Goal: Find specific page/section: Find specific page/section

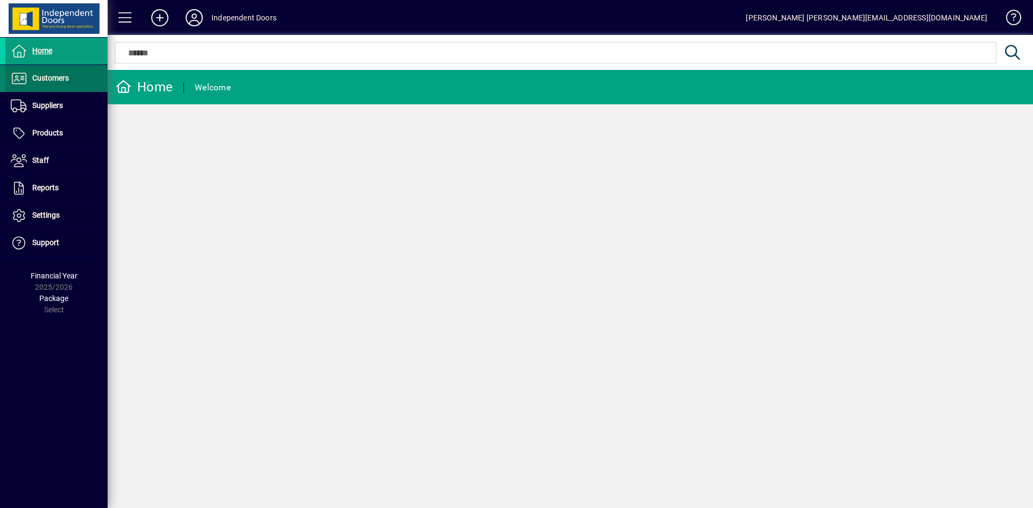
click at [55, 76] on span "Customers" at bounding box center [50, 78] width 37 height 9
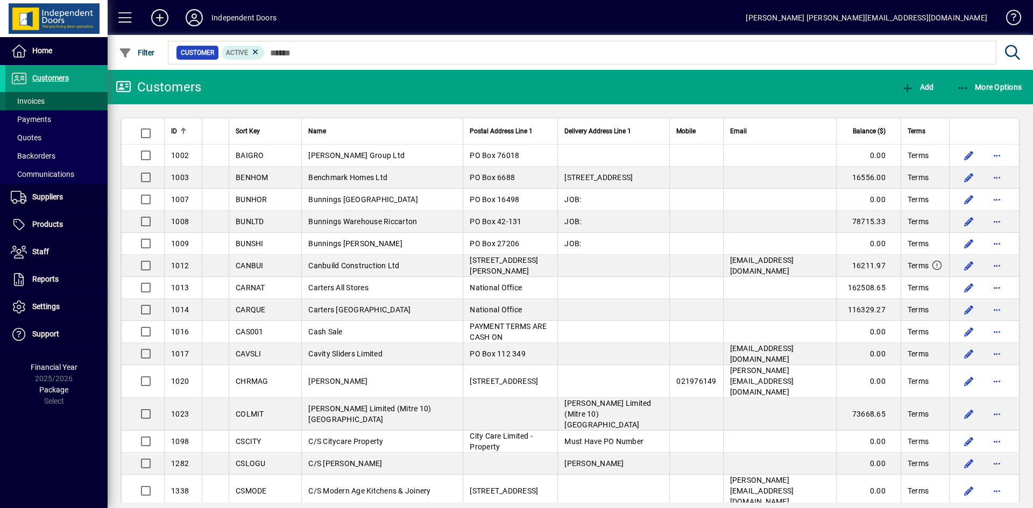
click at [32, 102] on span "Invoices" at bounding box center [28, 101] width 34 height 9
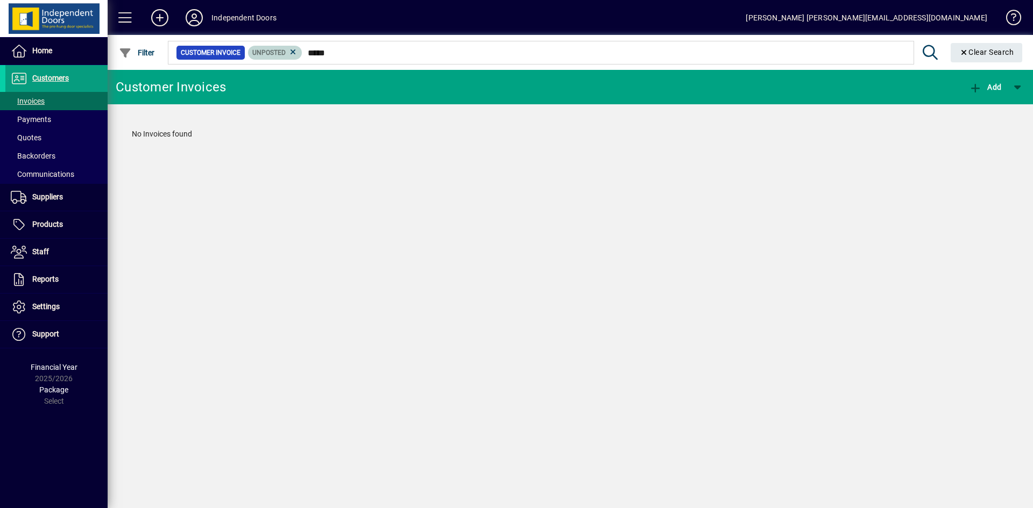
click at [293, 52] on icon at bounding box center [293, 52] width 10 height 10
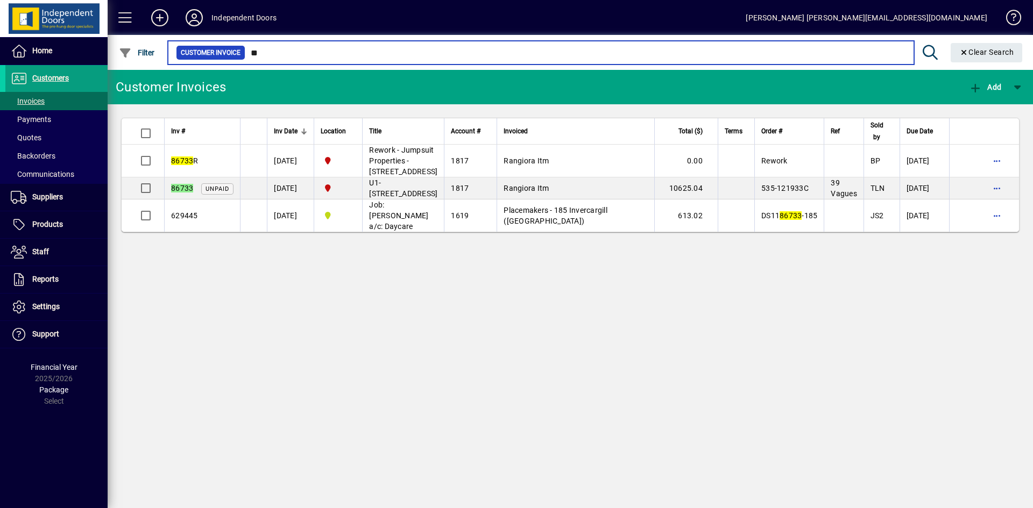
type input "*"
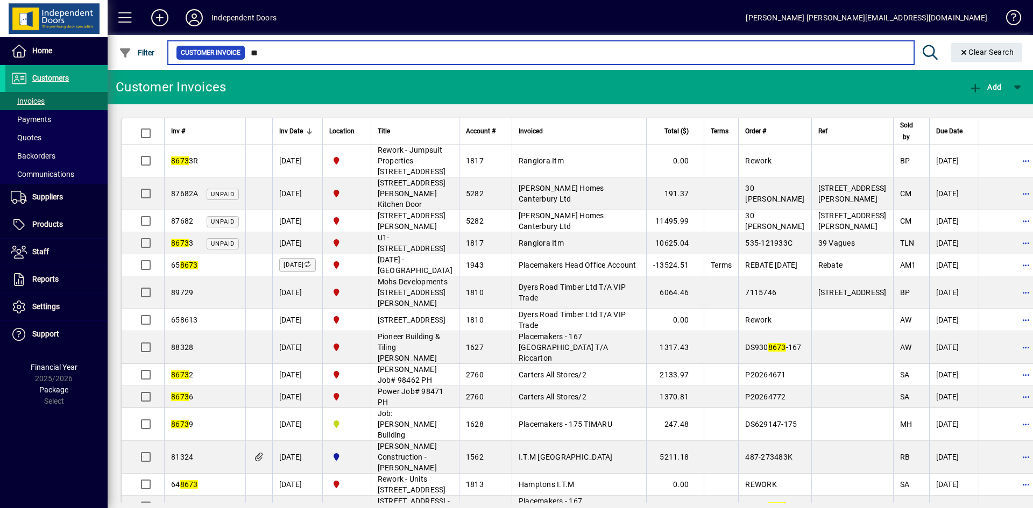
type input "*"
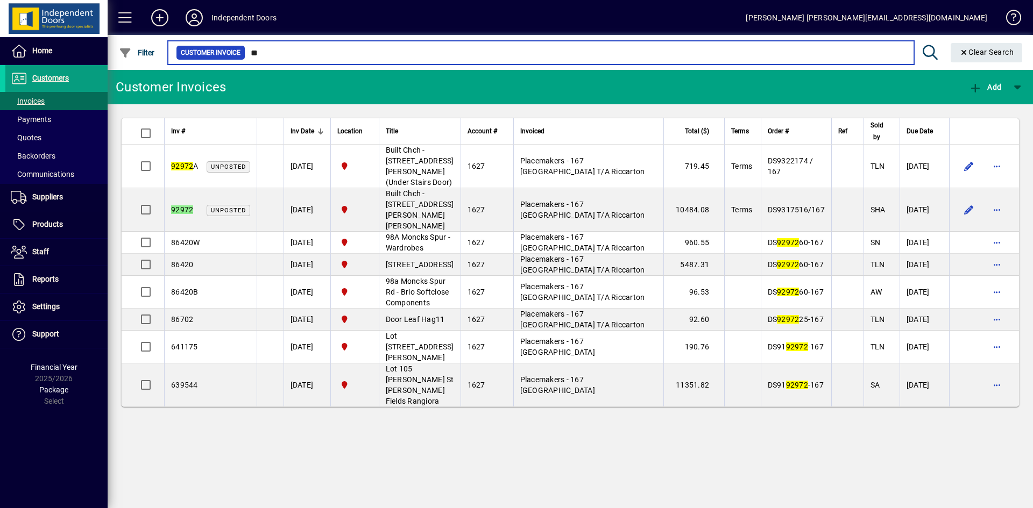
type input "*"
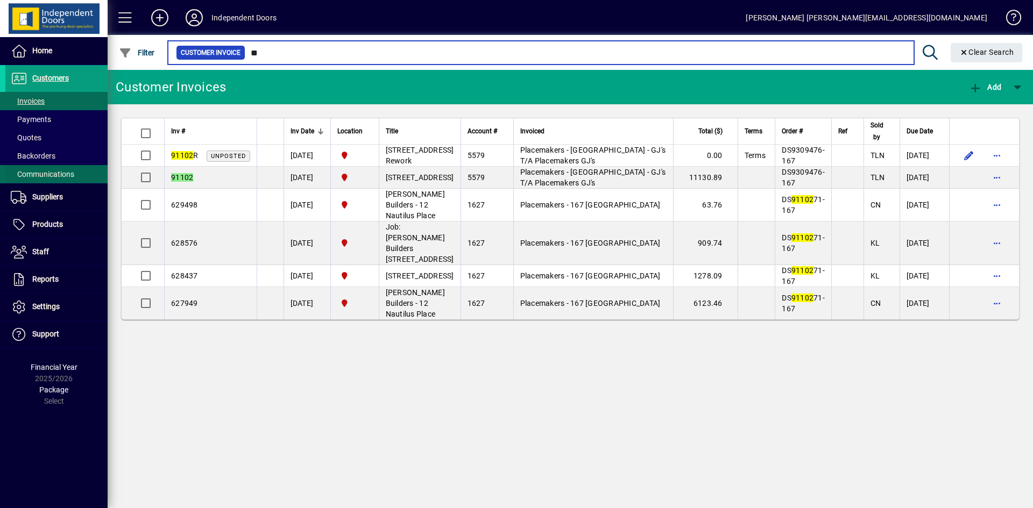
type input "*"
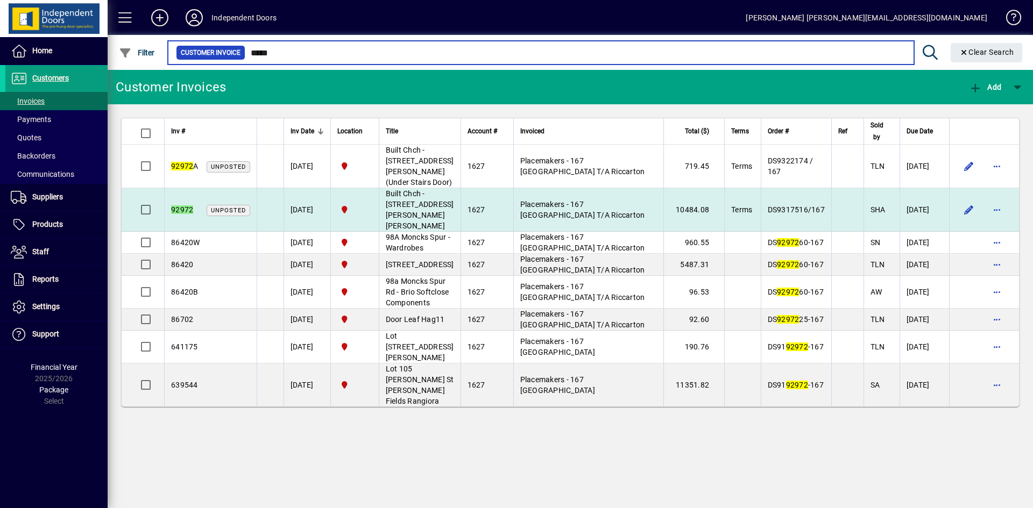
type input "*****"
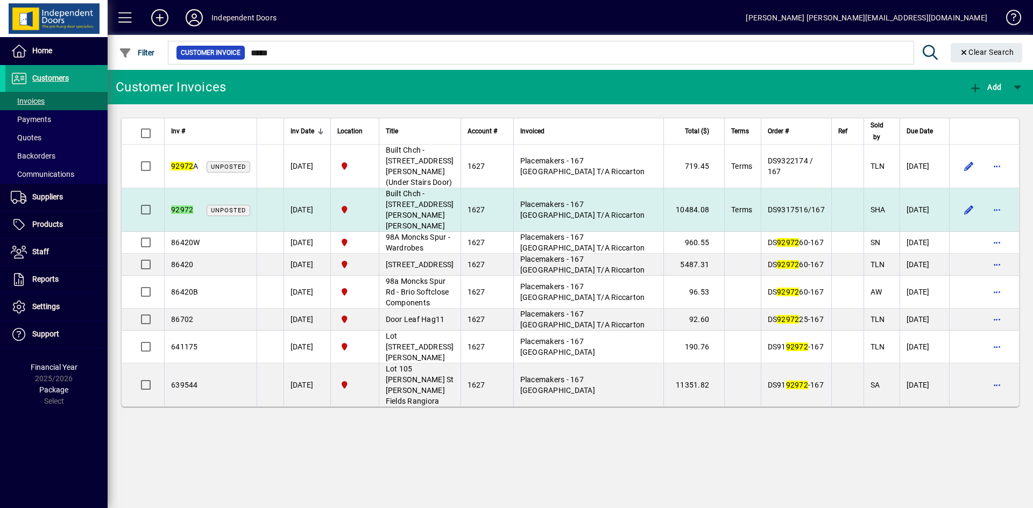
click at [561, 232] on td "Placemakers - 167 [GEOGRAPHIC_DATA] T/A Riccarton" at bounding box center [588, 210] width 151 height 44
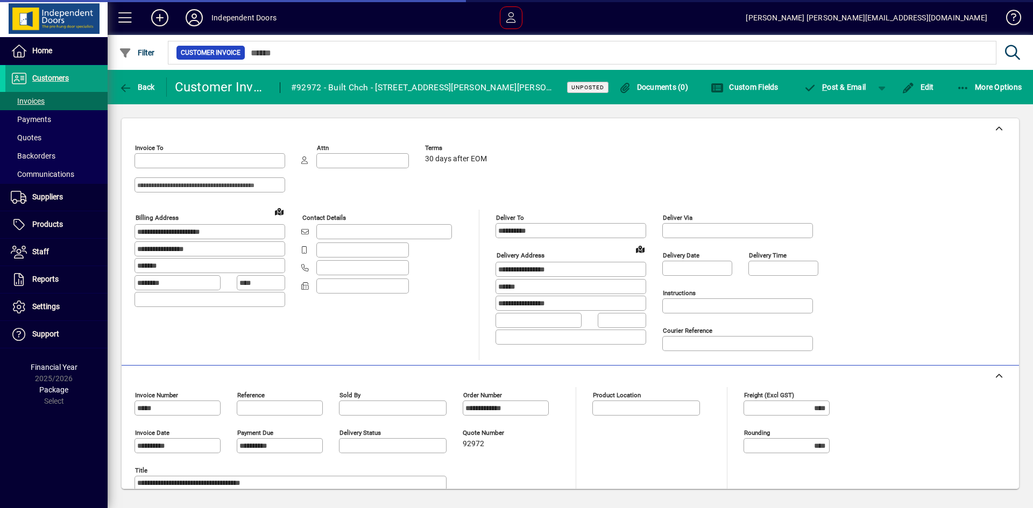
type input "**********"
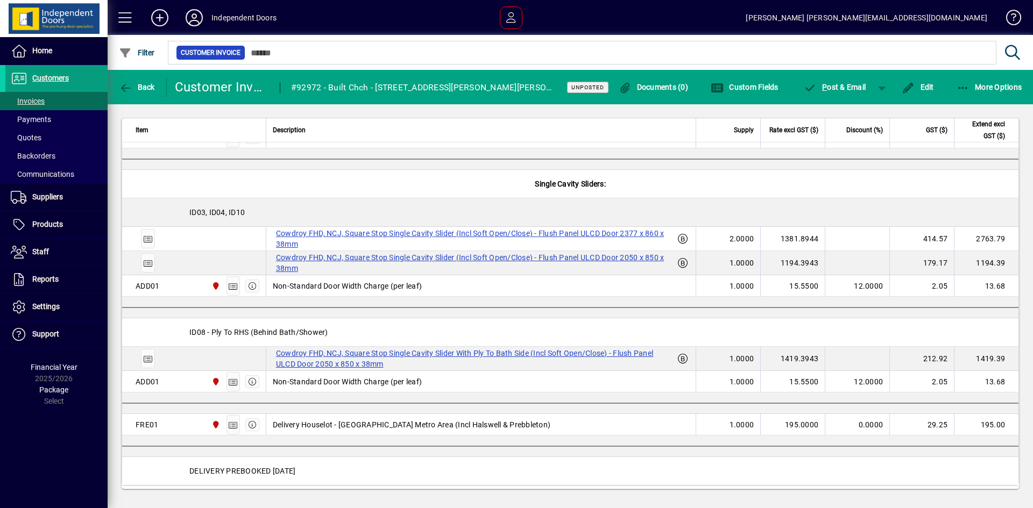
scroll to position [1042, 0]
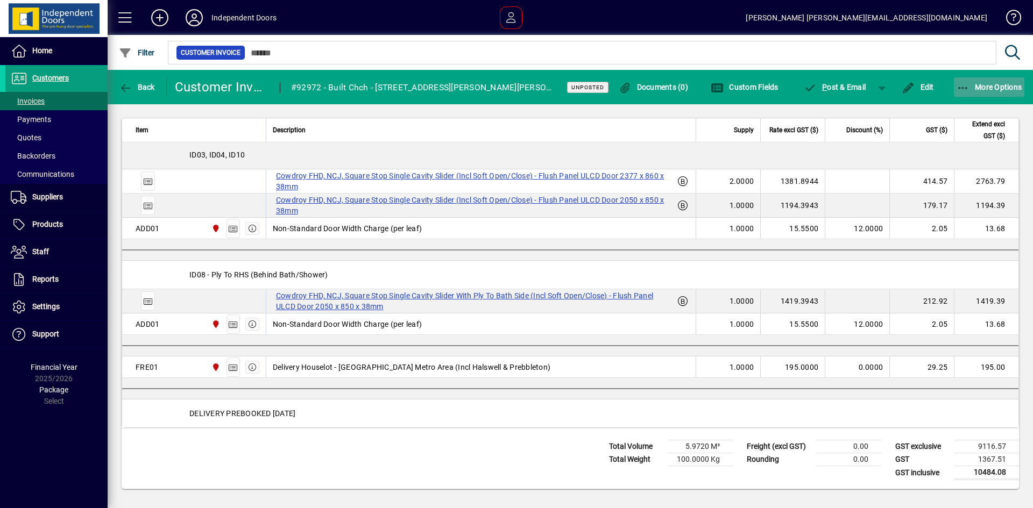
click at [1000, 85] on span "More Options" at bounding box center [989, 87] width 66 height 9
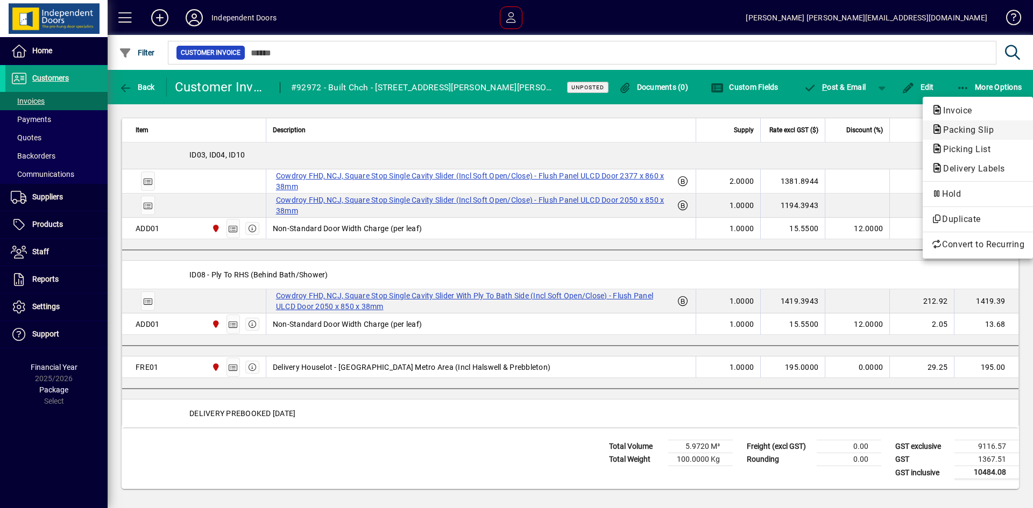
click at [945, 126] on span "Packing Slip" at bounding box center [965, 130] width 68 height 10
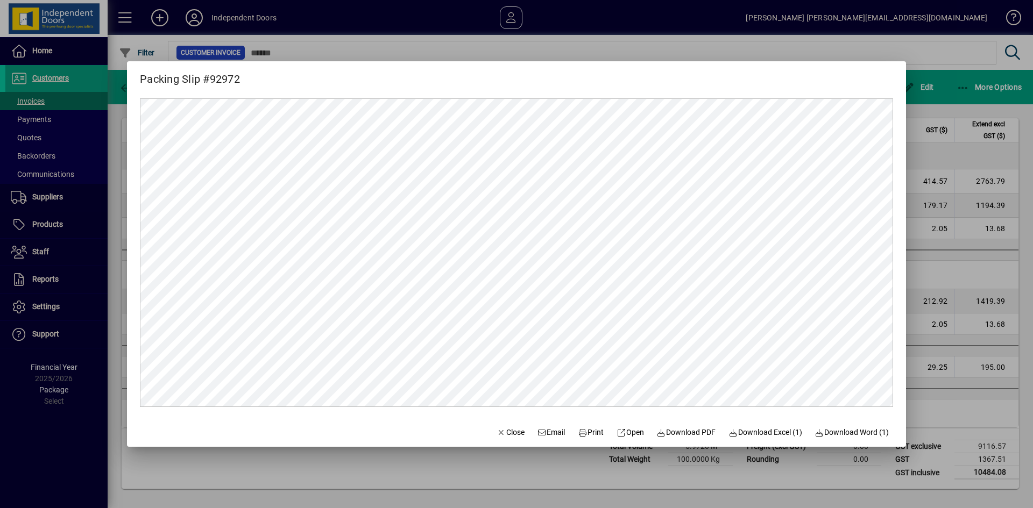
scroll to position [0, 0]
click at [590, 431] on span "Print" at bounding box center [591, 432] width 26 height 11
click at [499, 435] on span "Close" at bounding box center [510, 432] width 28 height 11
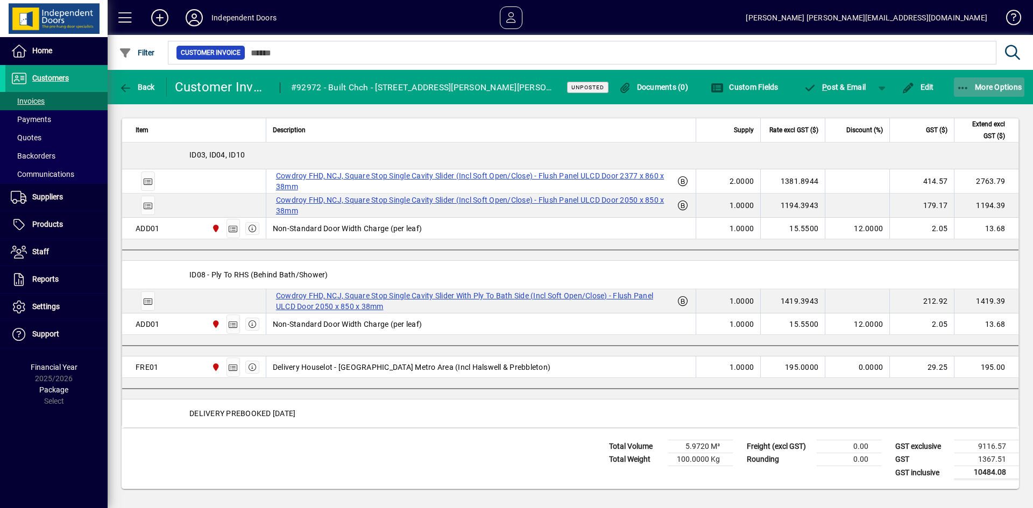
click at [999, 86] on span "More Options" at bounding box center [989, 87] width 66 height 9
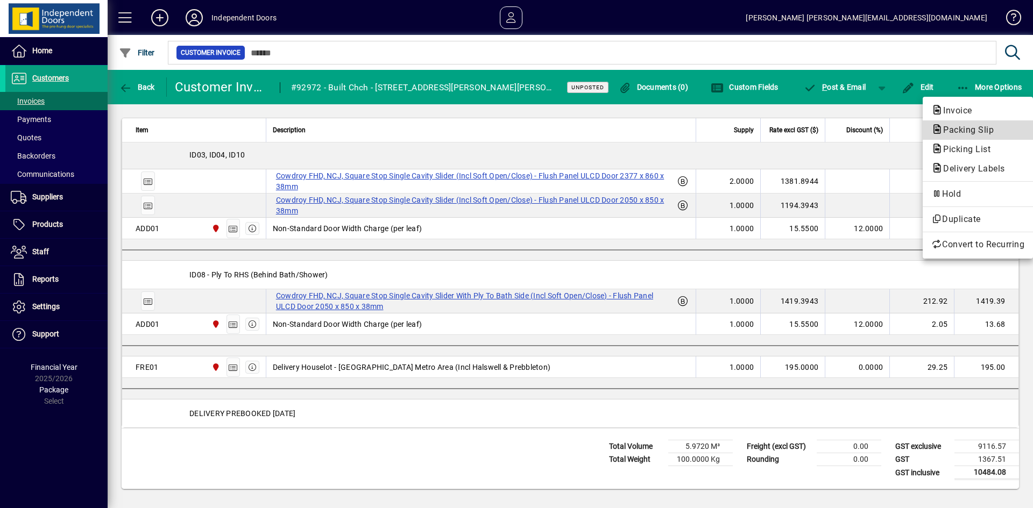
click at [953, 130] on span "Packing Slip" at bounding box center [965, 130] width 68 height 10
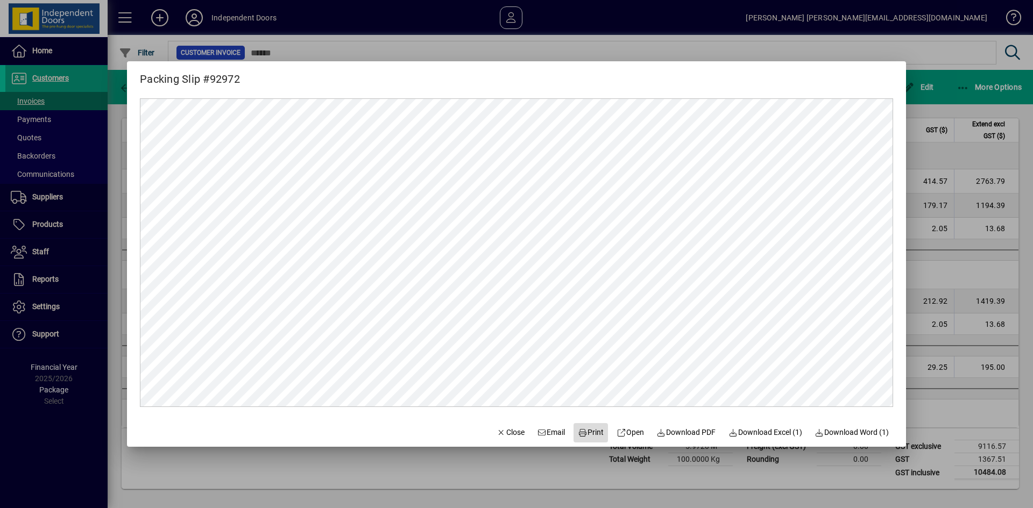
click at [589, 430] on span "Print" at bounding box center [591, 432] width 26 height 11
click at [505, 425] on span "button" at bounding box center [510, 433] width 37 height 26
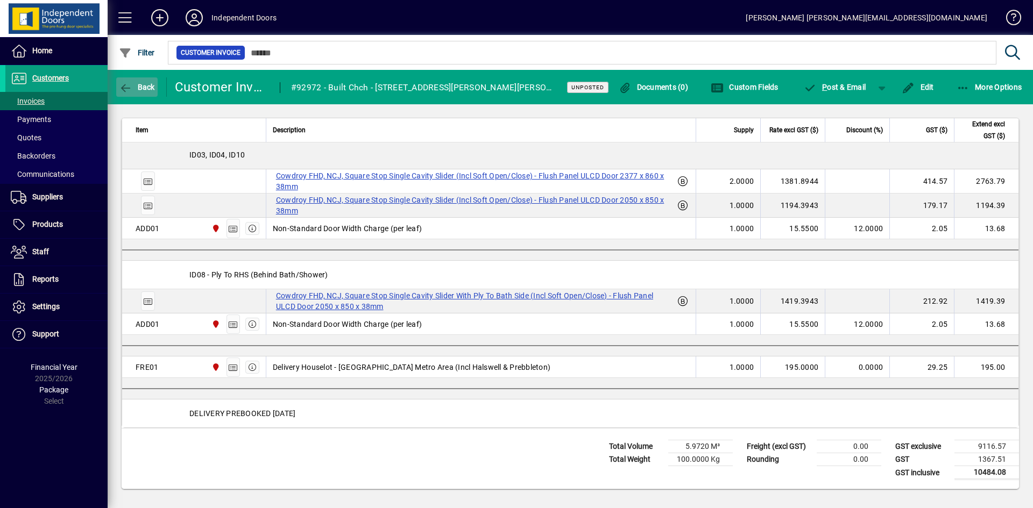
click at [143, 83] on span "Back" at bounding box center [137, 87] width 36 height 9
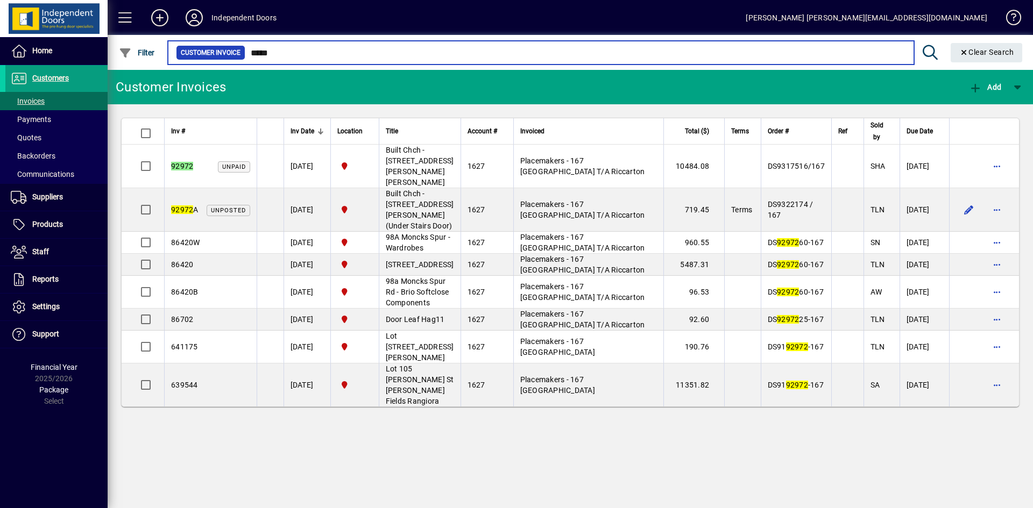
drag, startPoint x: 279, startPoint y: 49, endPoint x: 211, endPoint y: 51, distance: 67.8
click at [222, 52] on div "Customer Invoice *****" at bounding box center [540, 52] width 729 height 15
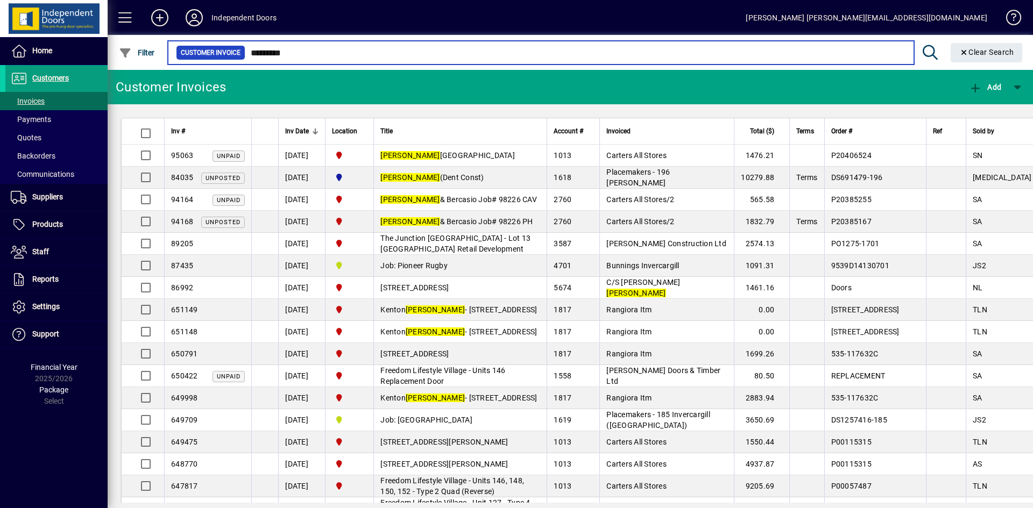
type input "*********"
drag, startPoint x: 296, startPoint y: 97, endPoint x: 508, endPoint y: 52, distance: 217.1
click at [508, 52] on input "*********" at bounding box center [575, 52] width 660 height 15
